Goal: Navigation & Orientation: Find specific page/section

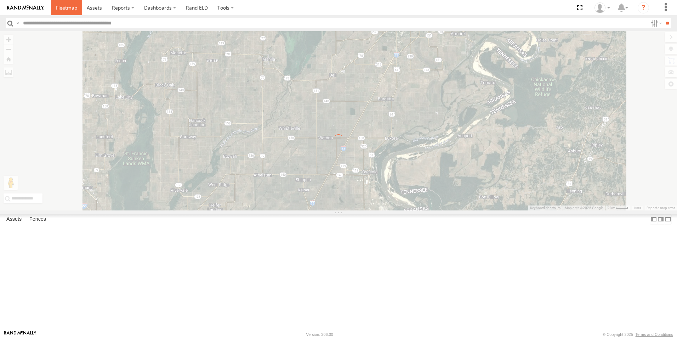
click at [68, 10] on span at bounding box center [66, 7] width 21 height 7
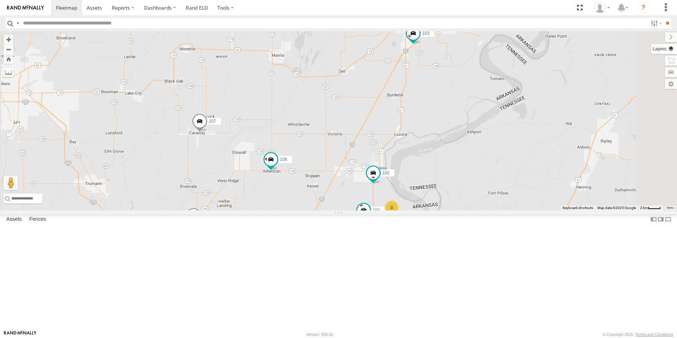
click at [670, 47] on label at bounding box center [664, 49] width 26 height 10
click at [0, 0] on span "Basemaps" at bounding box center [0, 0] width 0 height 0
click at [0, 0] on span "Satellite + Roadmap" at bounding box center [0, 0] width 0 height 0
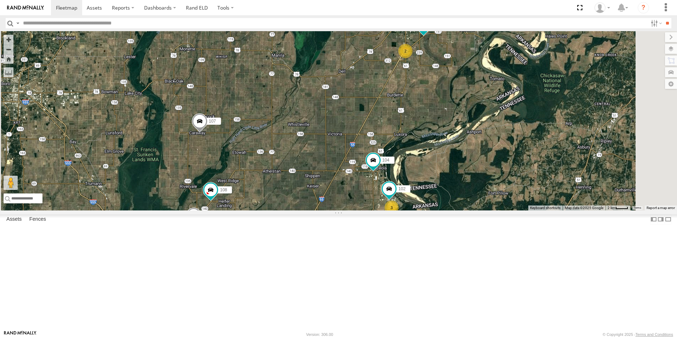
click at [0, 0] on span at bounding box center [0, 0] width 0 height 0
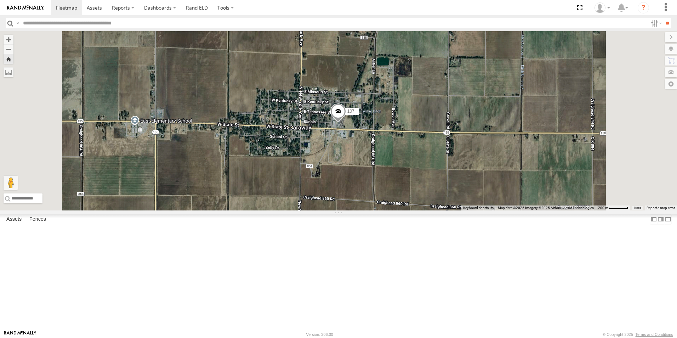
click at [0, 0] on span at bounding box center [0, 0] width 0 height 0
